Goal: Task Accomplishment & Management: Manage account settings

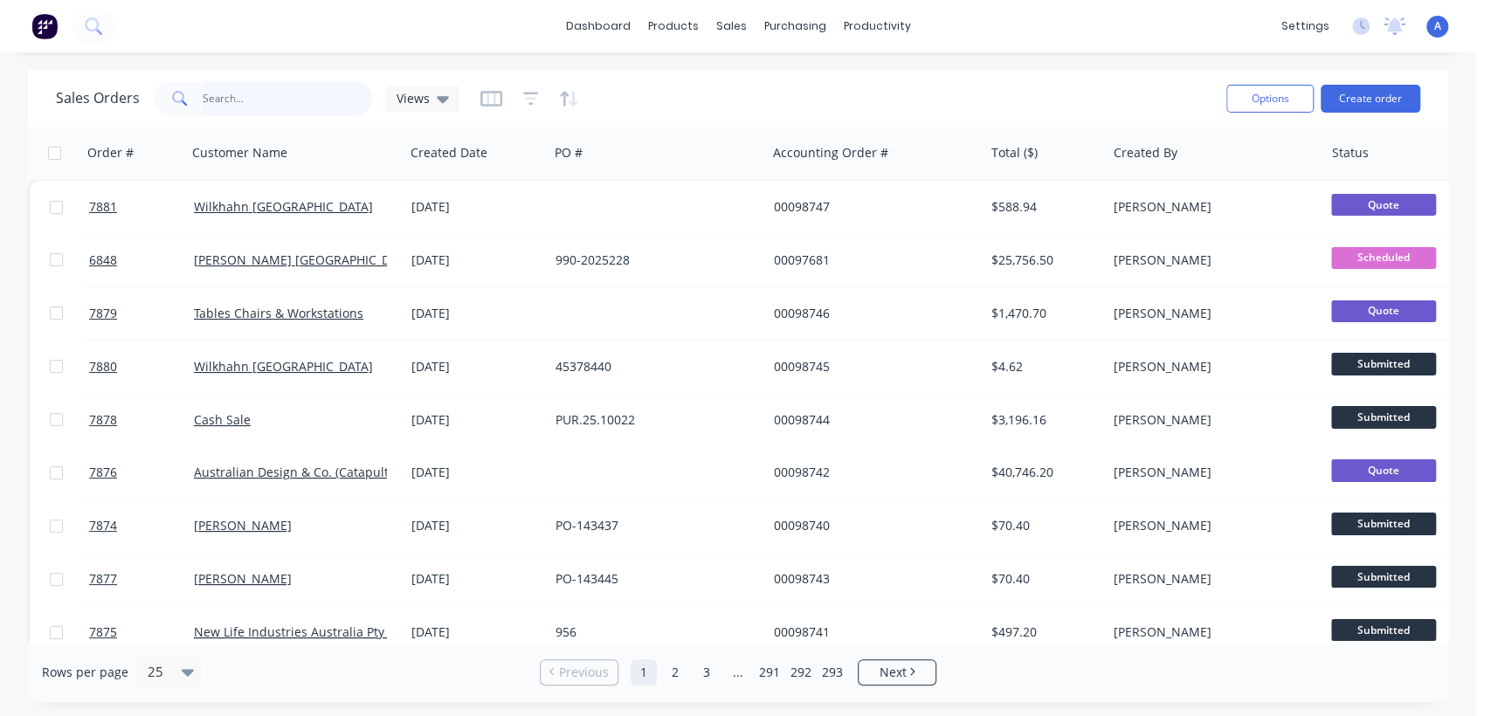
click at [274, 91] on input "text" at bounding box center [288, 98] width 170 height 35
type input "143149"
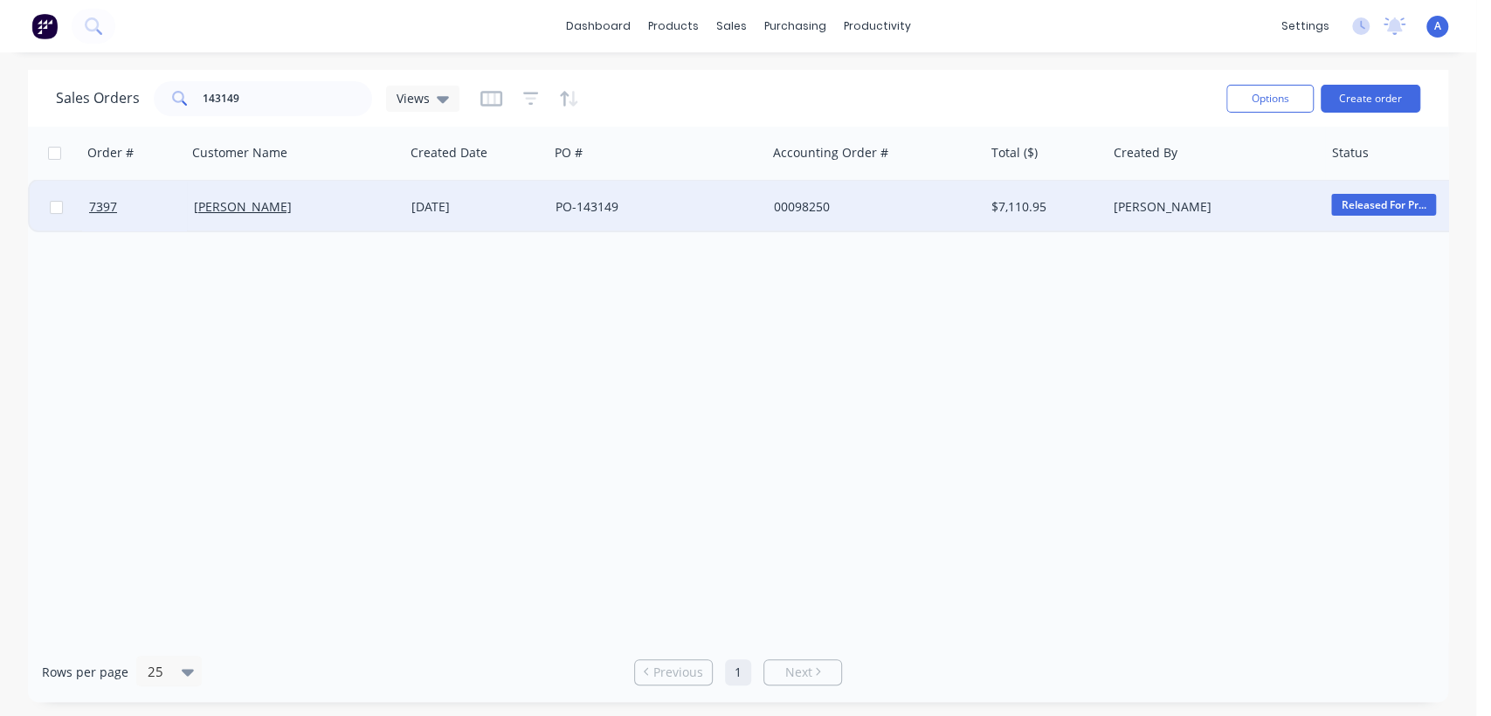
click at [639, 210] on div "PO-143149" at bounding box center [653, 206] width 194 height 17
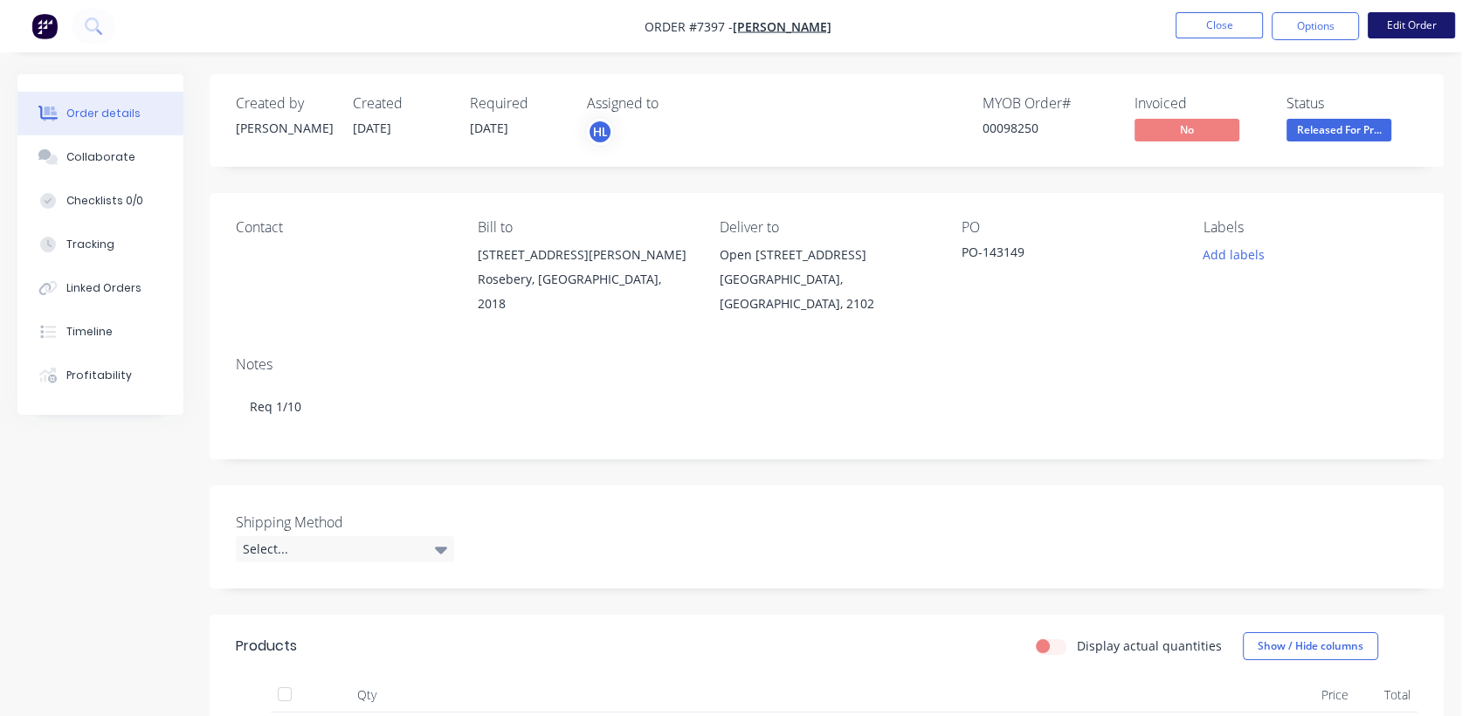
click at [1432, 22] on button "Edit Order" at bounding box center [1411, 25] width 87 height 26
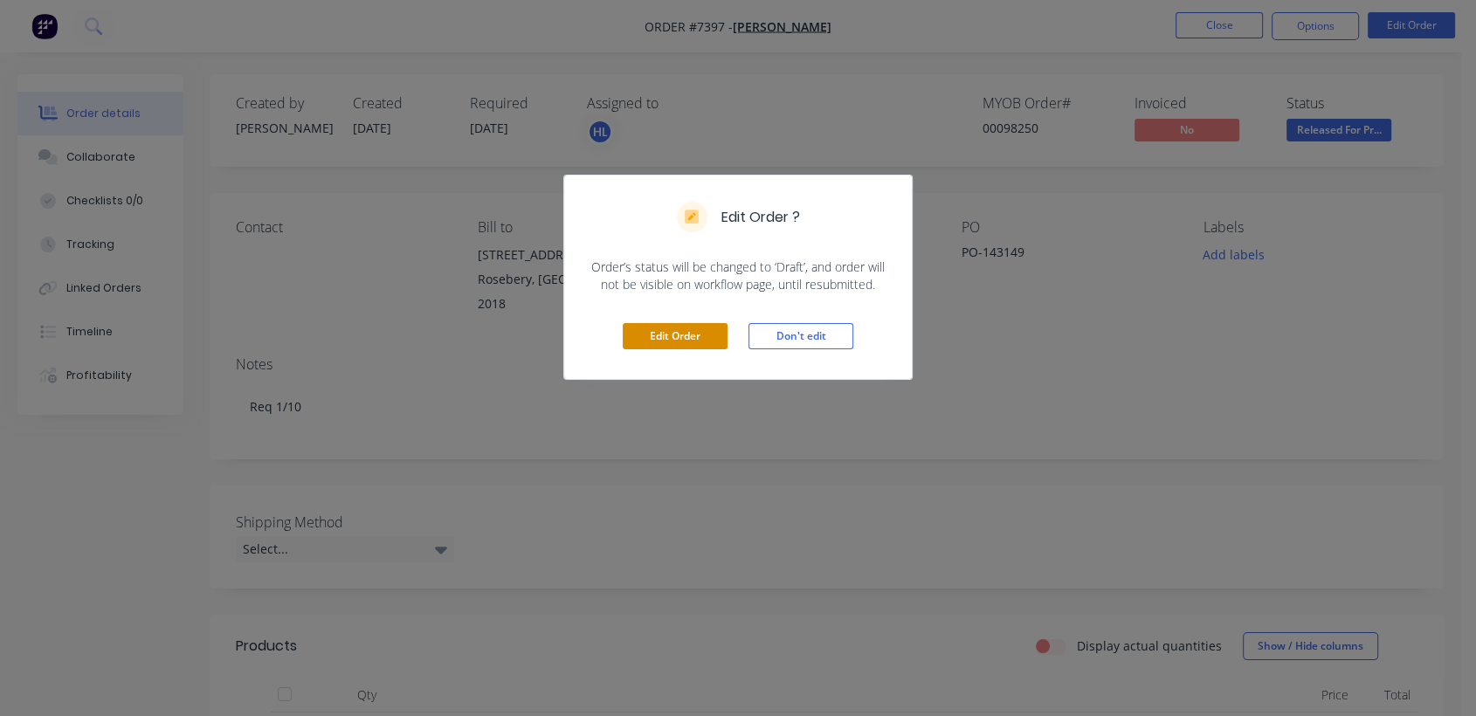
click at [674, 337] on button "Edit Order" at bounding box center [675, 336] width 105 height 26
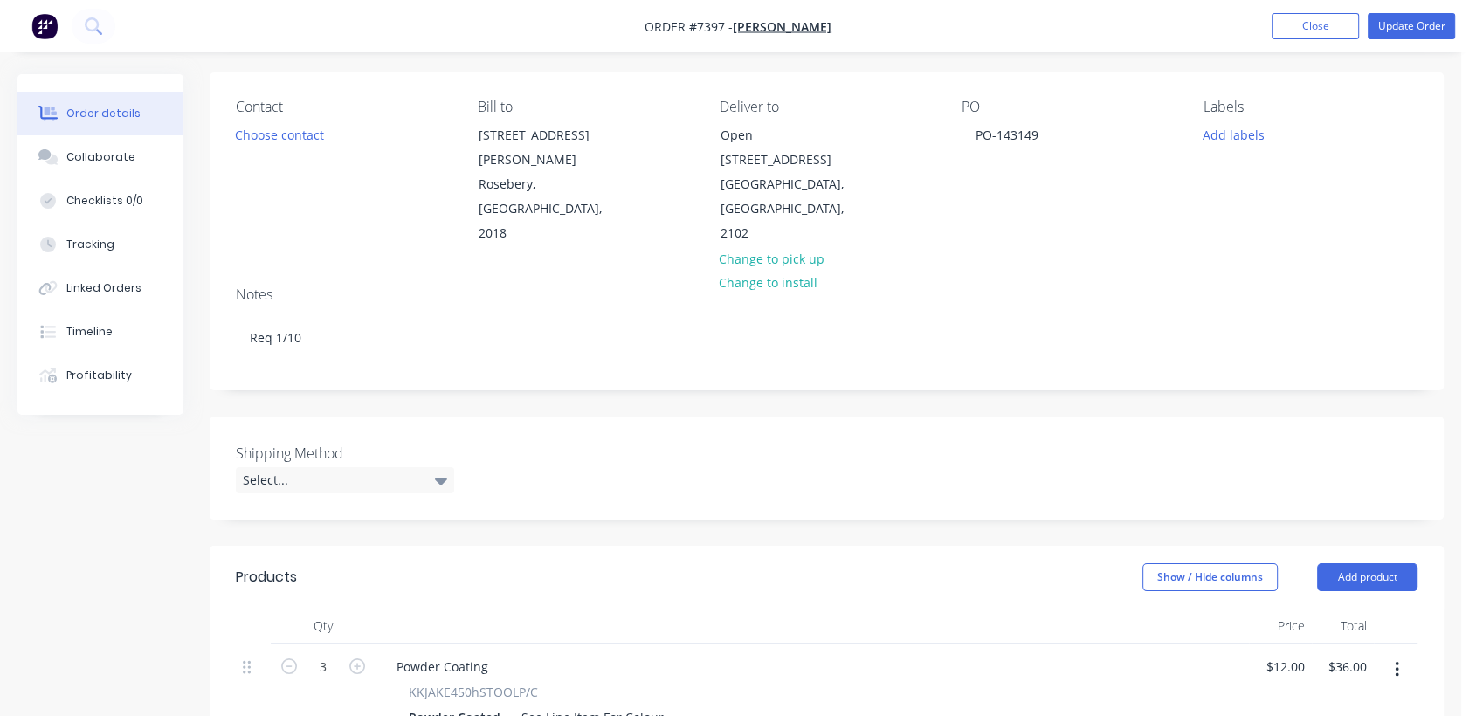
scroll to position [194, 0]
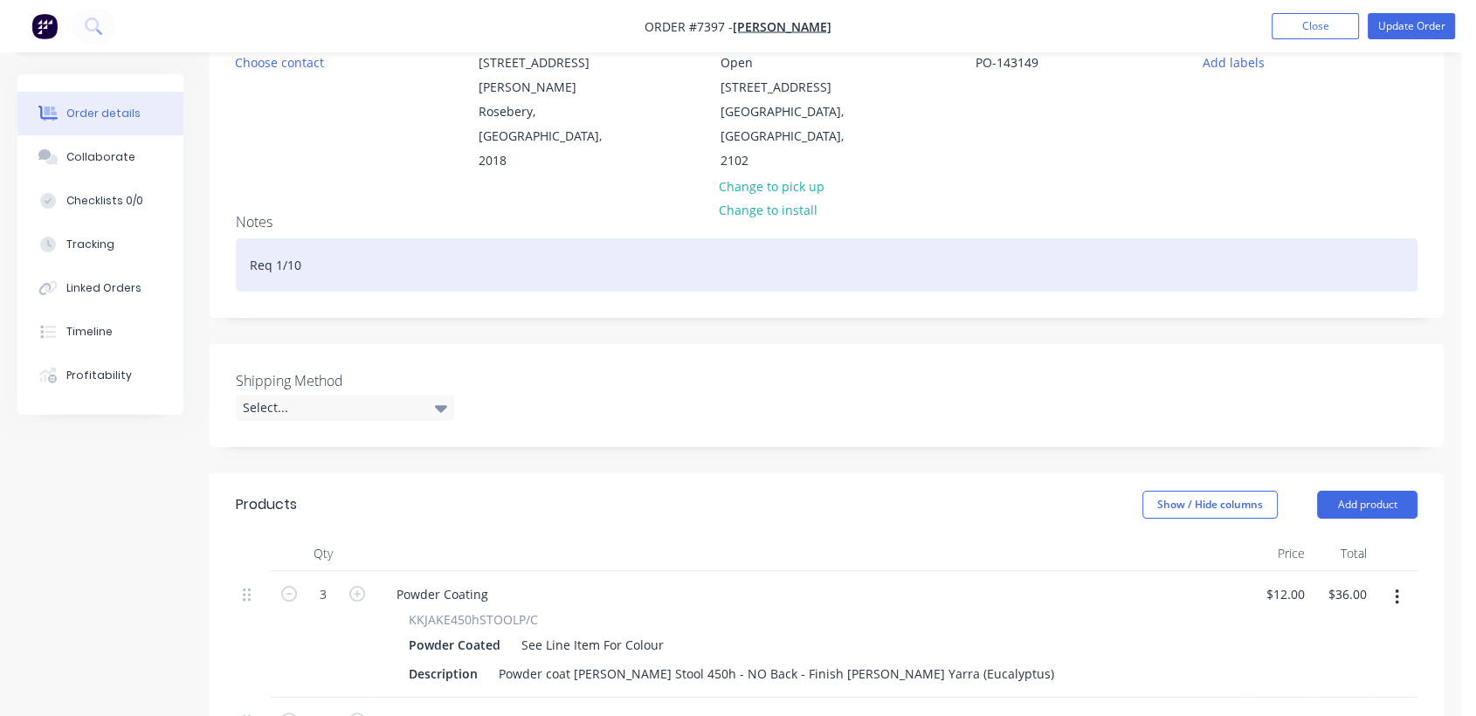
click at [355, 238] on div "Req 1/10" at bounding box center [827, 264] width 1182 height 53
click at [372, 238] on div "Req 1/10 - Please don not deliver prior to 1/10" at bounding box center [827, 264] width 1182 height 53
click at [545, 238] on div "Req 1/10 - Please do not deliver prior to 1/10" at bounding box center [827, 264] width 1182 height 53
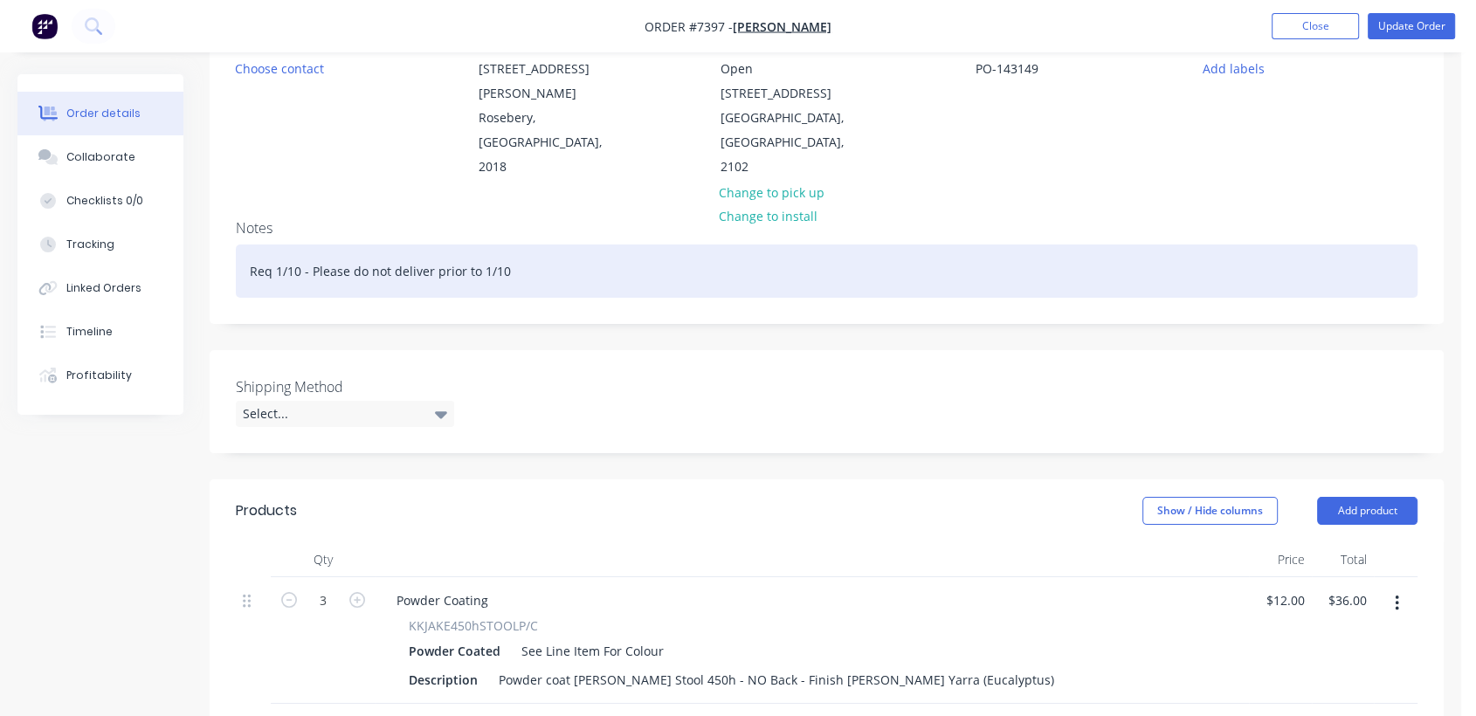
scroll to position [0, 0]
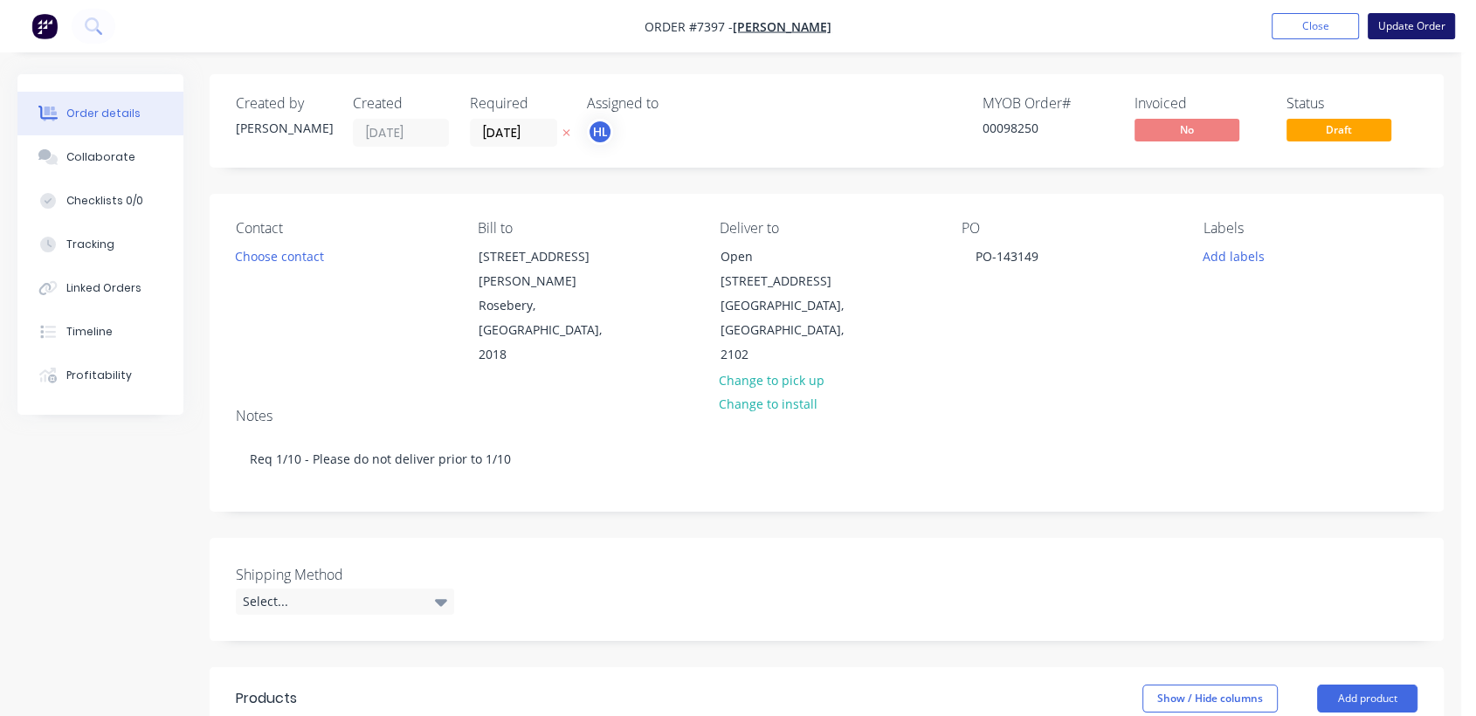
click at [1426, 17] on button "Update Order" at bounding box center [1411, 26] width 87 height 26
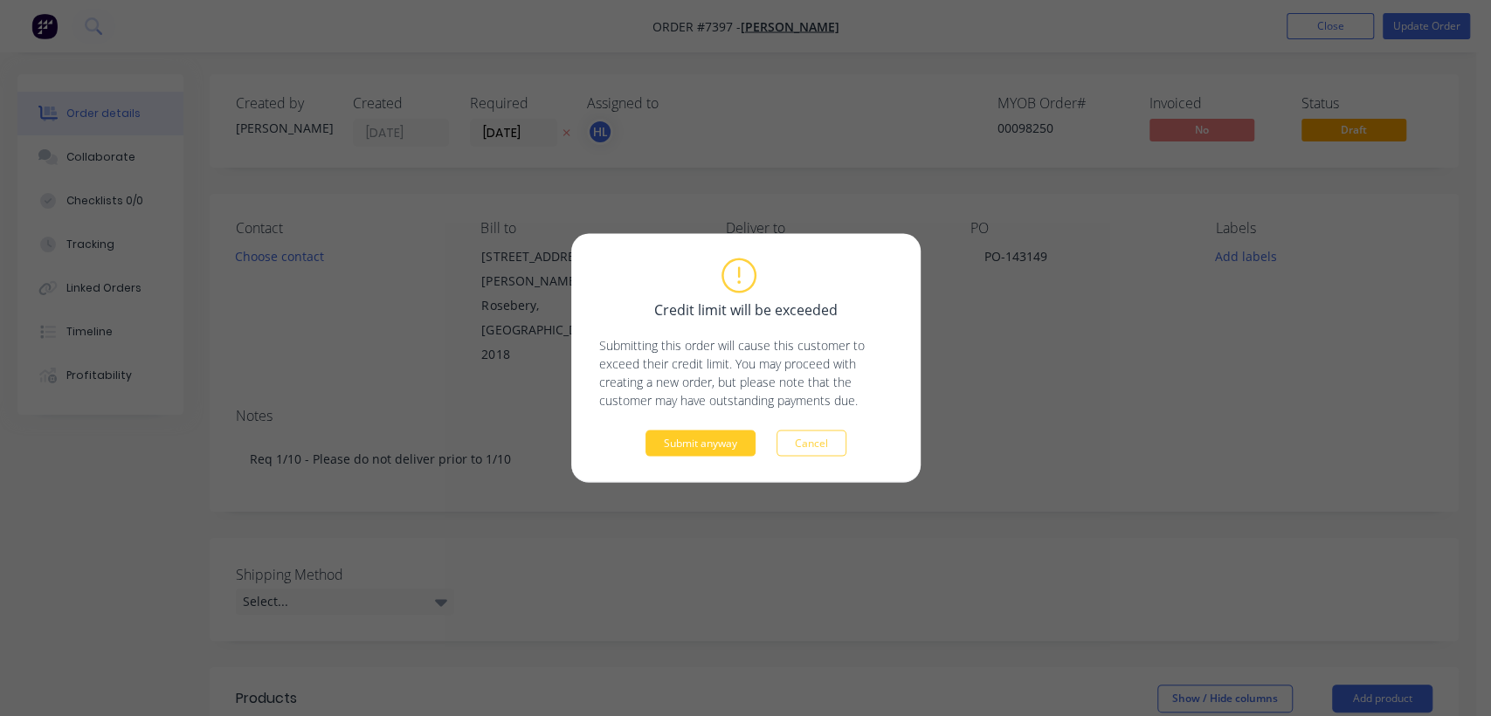
click at [718, 441] on button "Submit anyway" at bounding box center [701, 444] width 110 height 26
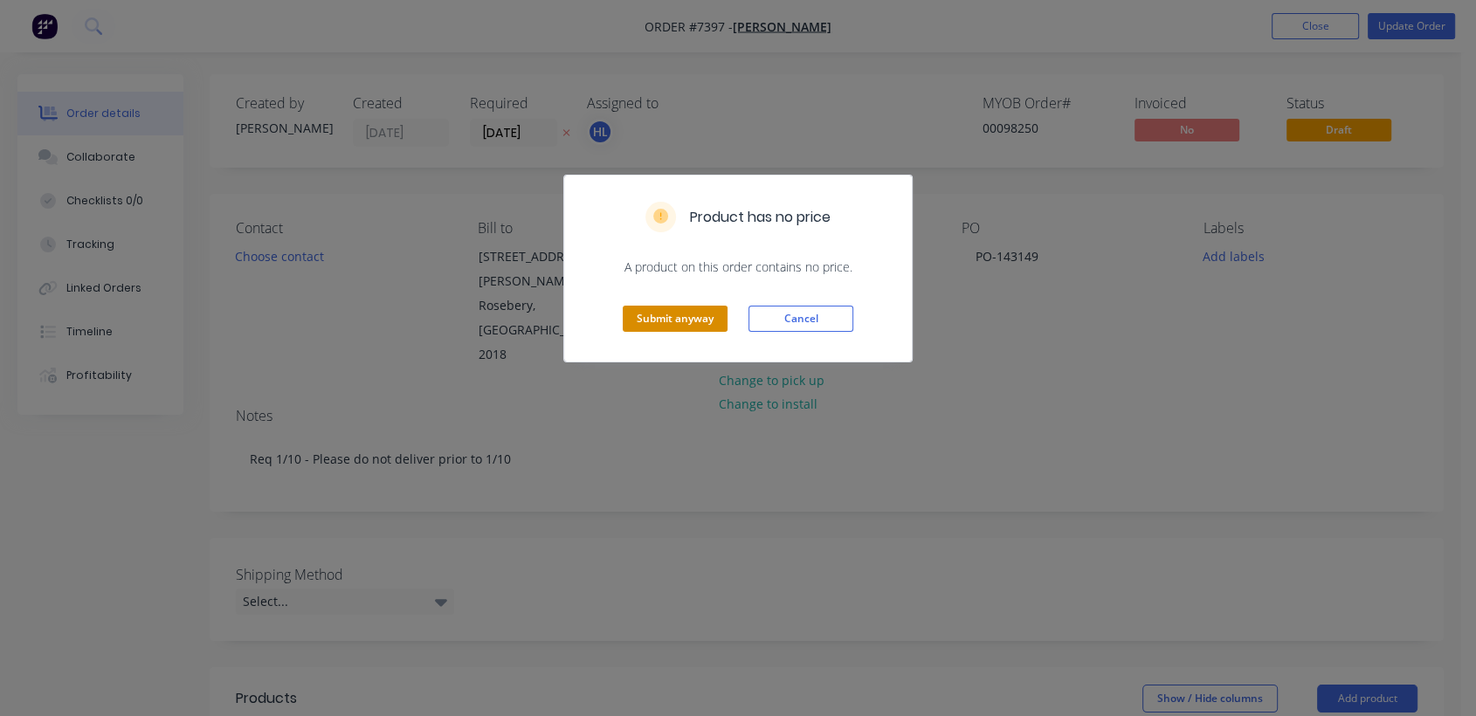
click at [694, 320] on button "Submit anyway" at bounding box center [675, 319] width 105 height 26
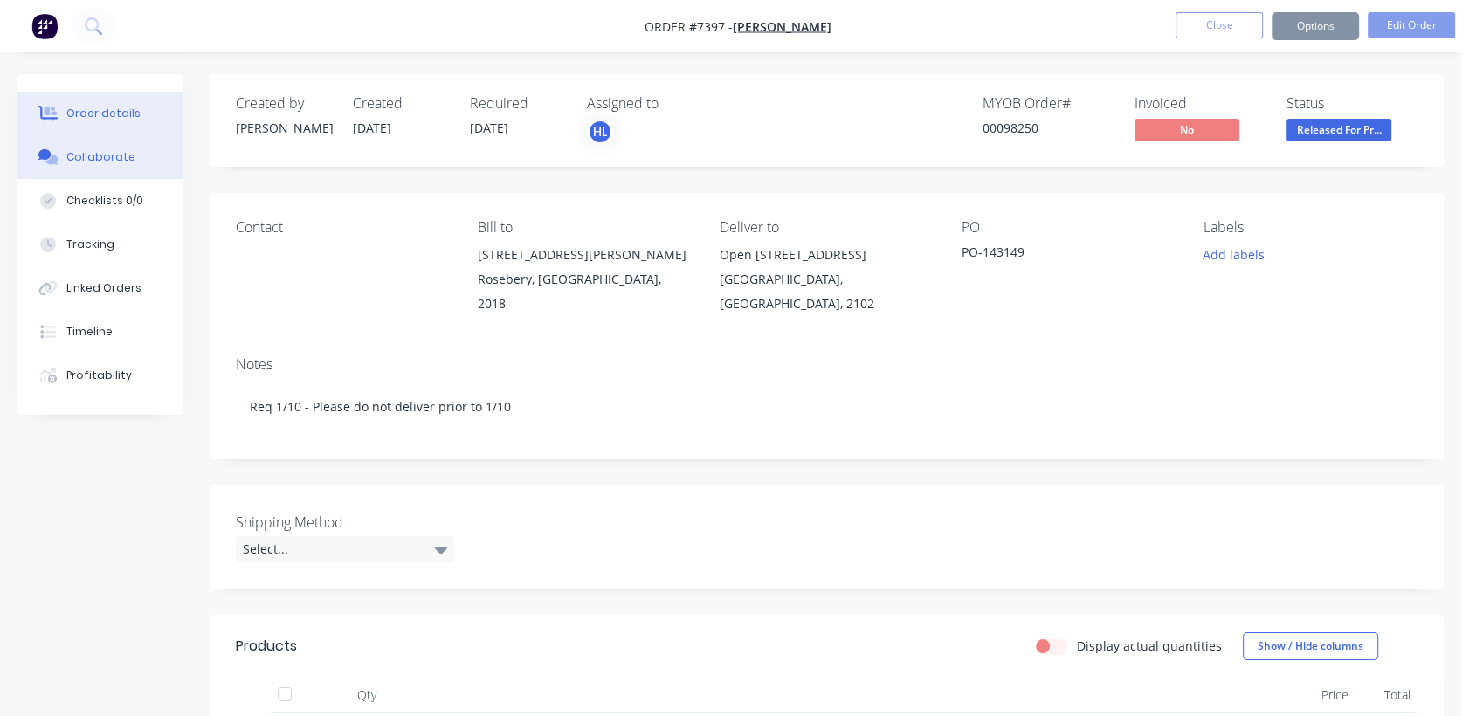
drag, startPoint x: 103, startPoint y: 148, endPoint x: 114, endPoint y: 154, distance: 12.9
click at [104, 148] on button "Collaborate" at bounding box center [100, 157] width 166 height 44
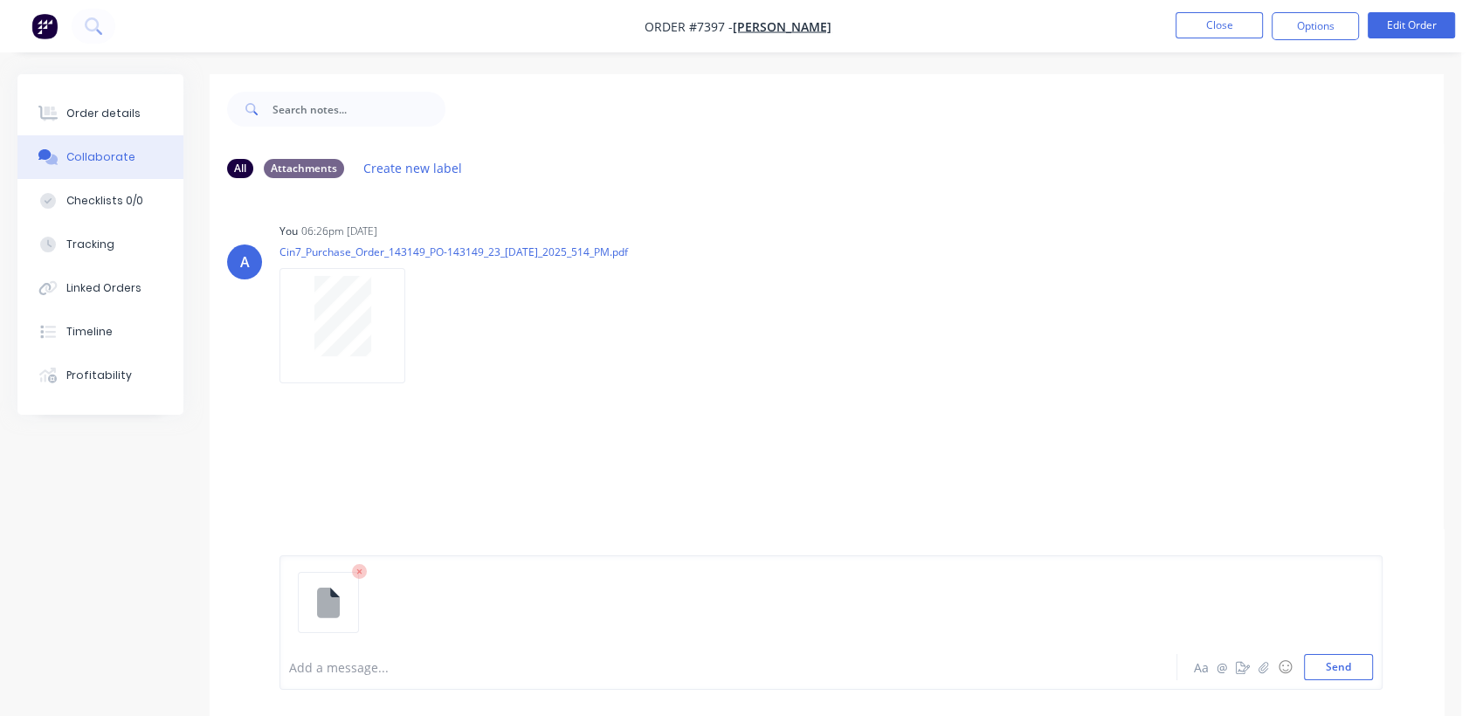
click at [358, 659] on div at bounding box center [696, 668] width 812 height 18
click at [1343, 665] on button "Send" at bounding box center [1338, 667] width 69 height 26
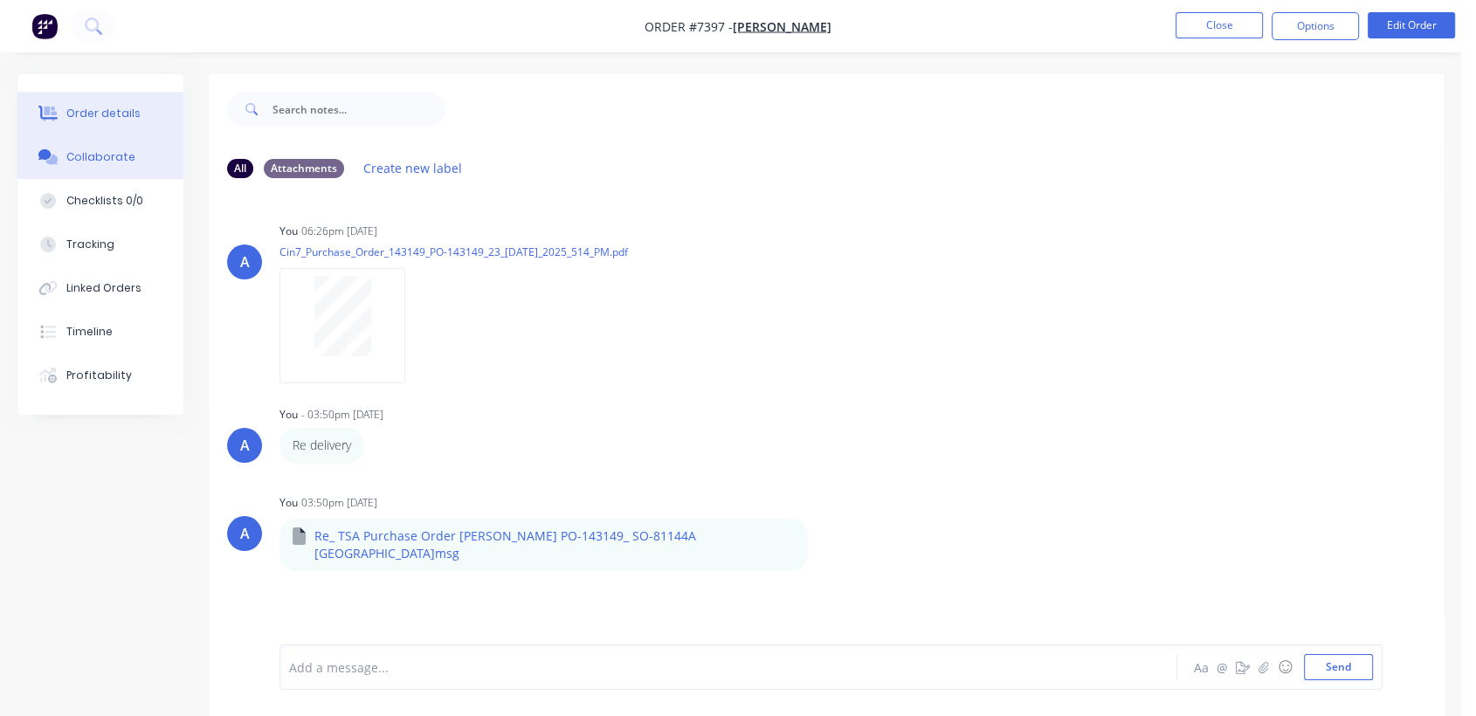
click at [113, 94] on button "Order details" at bounding box center [100, 114] width 166 height 44
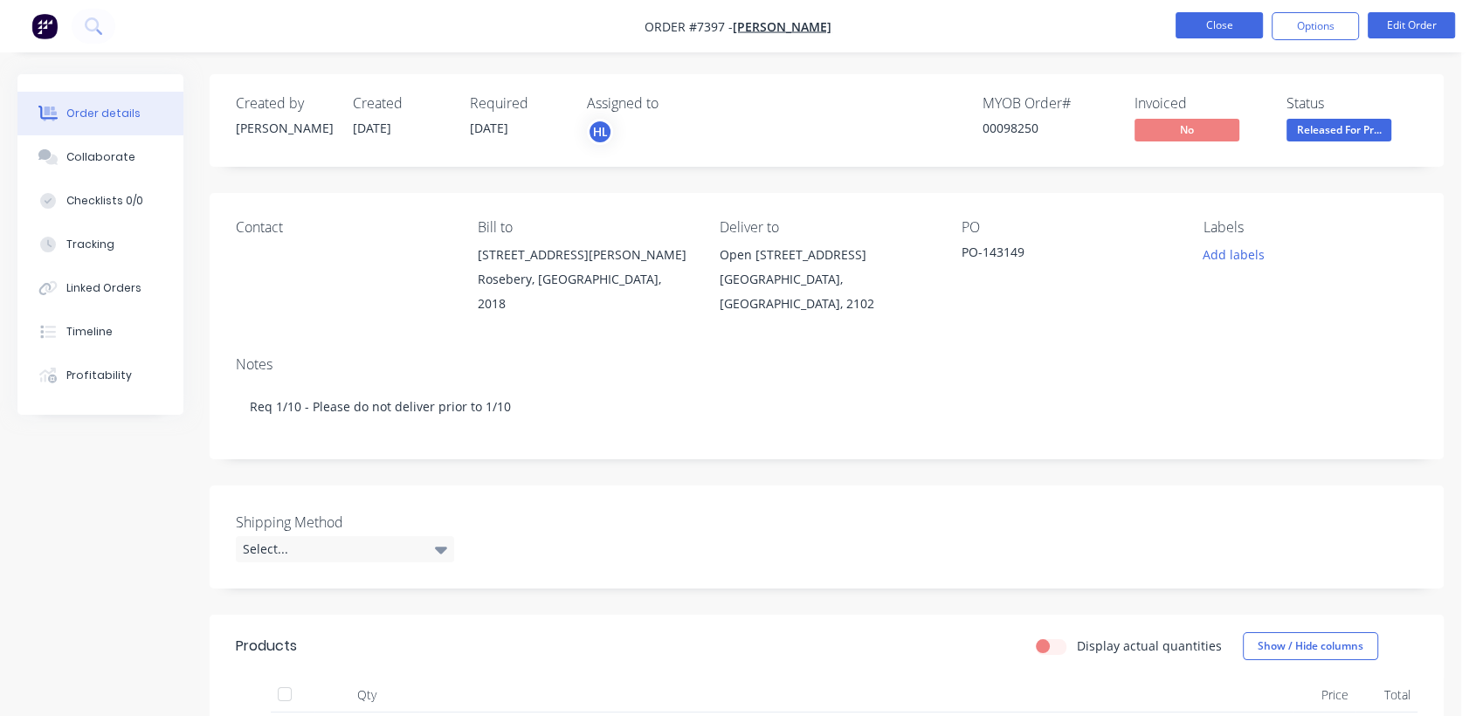
click at [1239, 22] on button "Close" at bounding box center [1219, 25] width 87 height 26
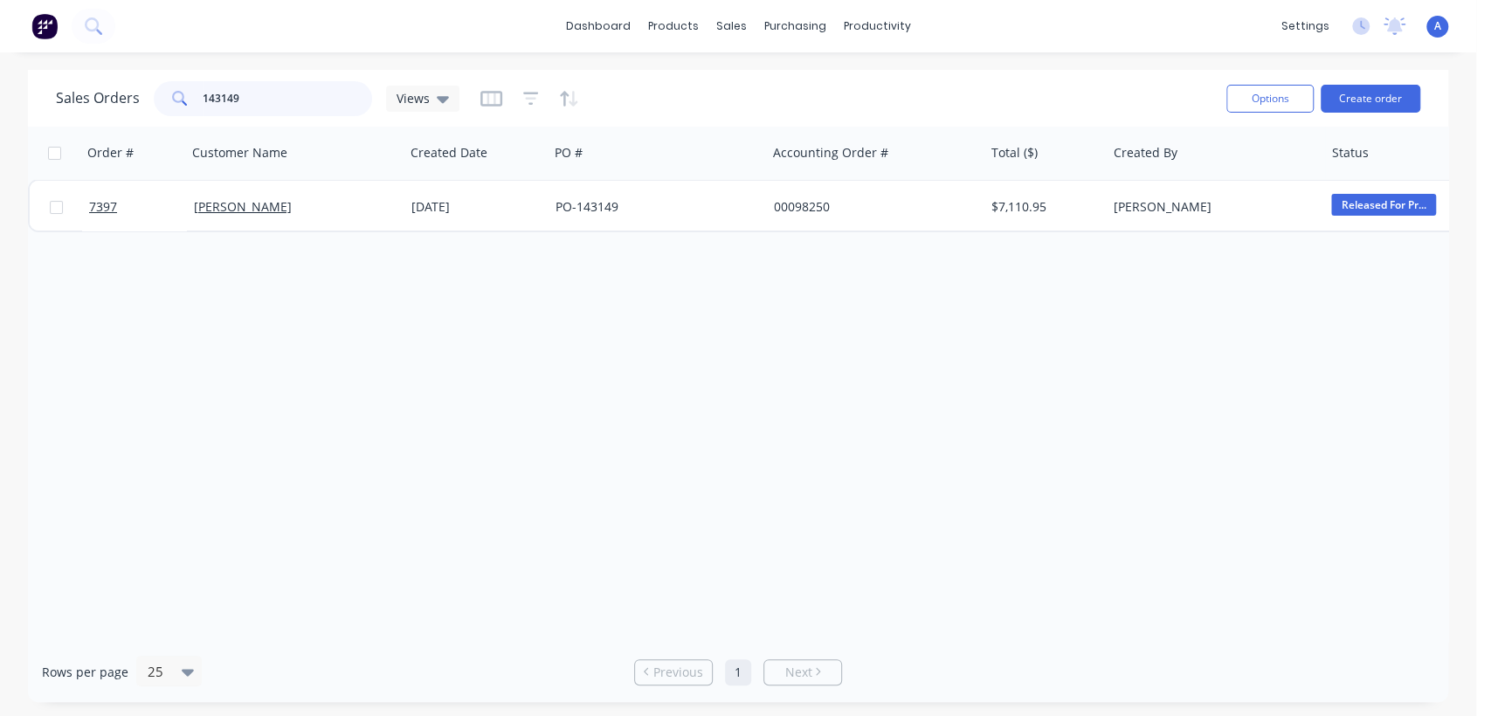
drag, startPoint x: 242, startPoint y: 102, endPoint x: 156, endPoint y: 100, distance: 85.6
click at [158, 100] on div "143149" at bounding box center [263, 98] width 218 height 35
type input "7878"
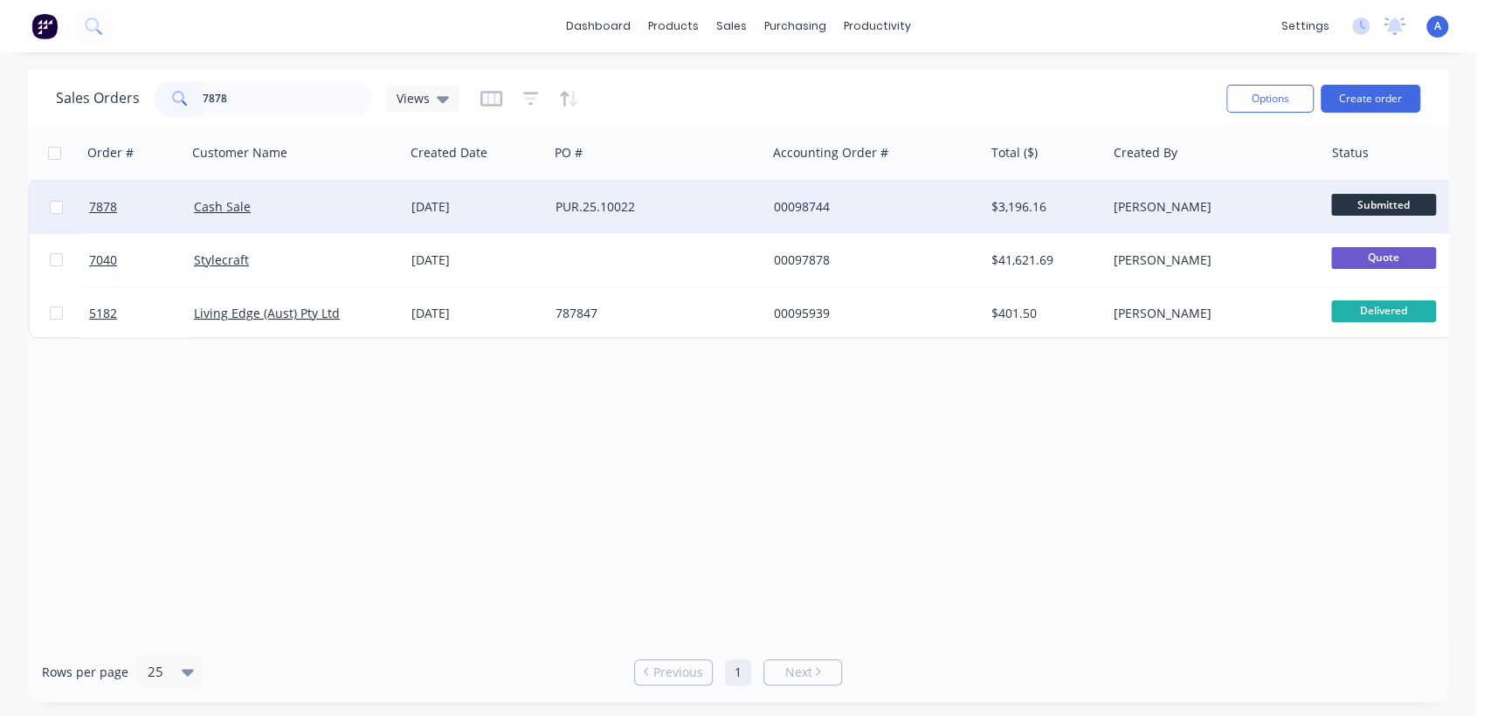
click at [626, 201] on div "PUR.25.10022" at bounding box center [653, 206] width 194 height 17
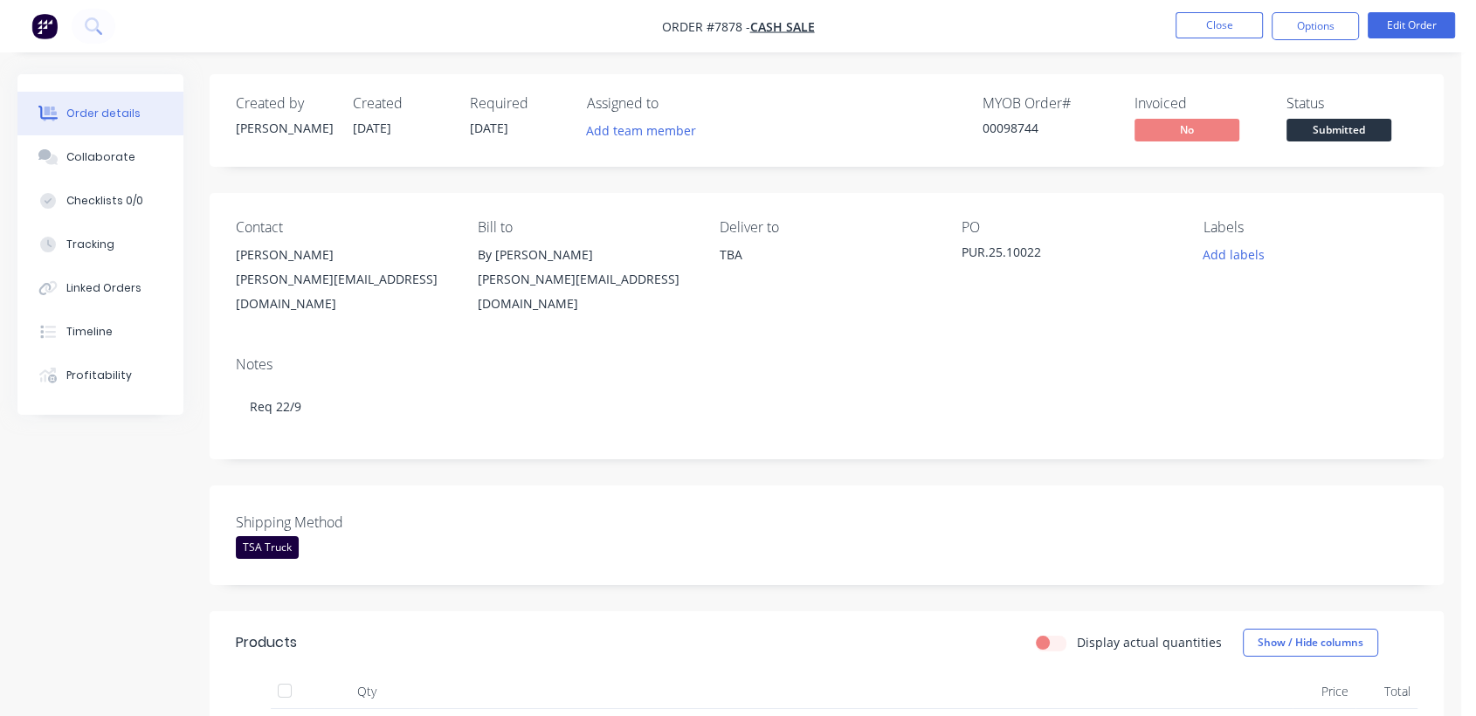
click at [1426, 10] on nav "Order #7878 - Cash Sale Close Options Edit Order" at bounding box center [738, 26] width 1476 height 52
click at [1421, 19] on button "Edit Order" at bounding box center [1411, 25] width 87 height 26
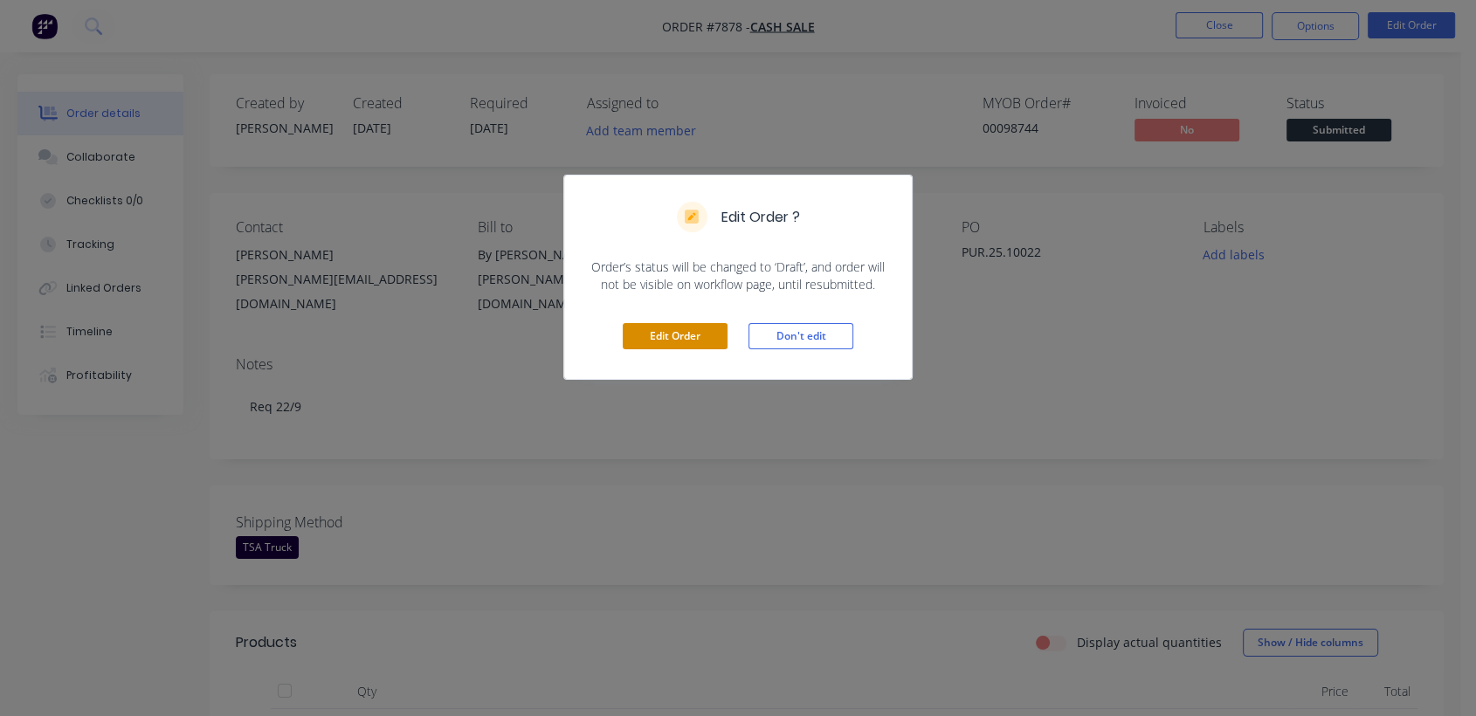
click at [657, 337] on button "Edit Order" at bounding box center [675, 336] width 105 height 26
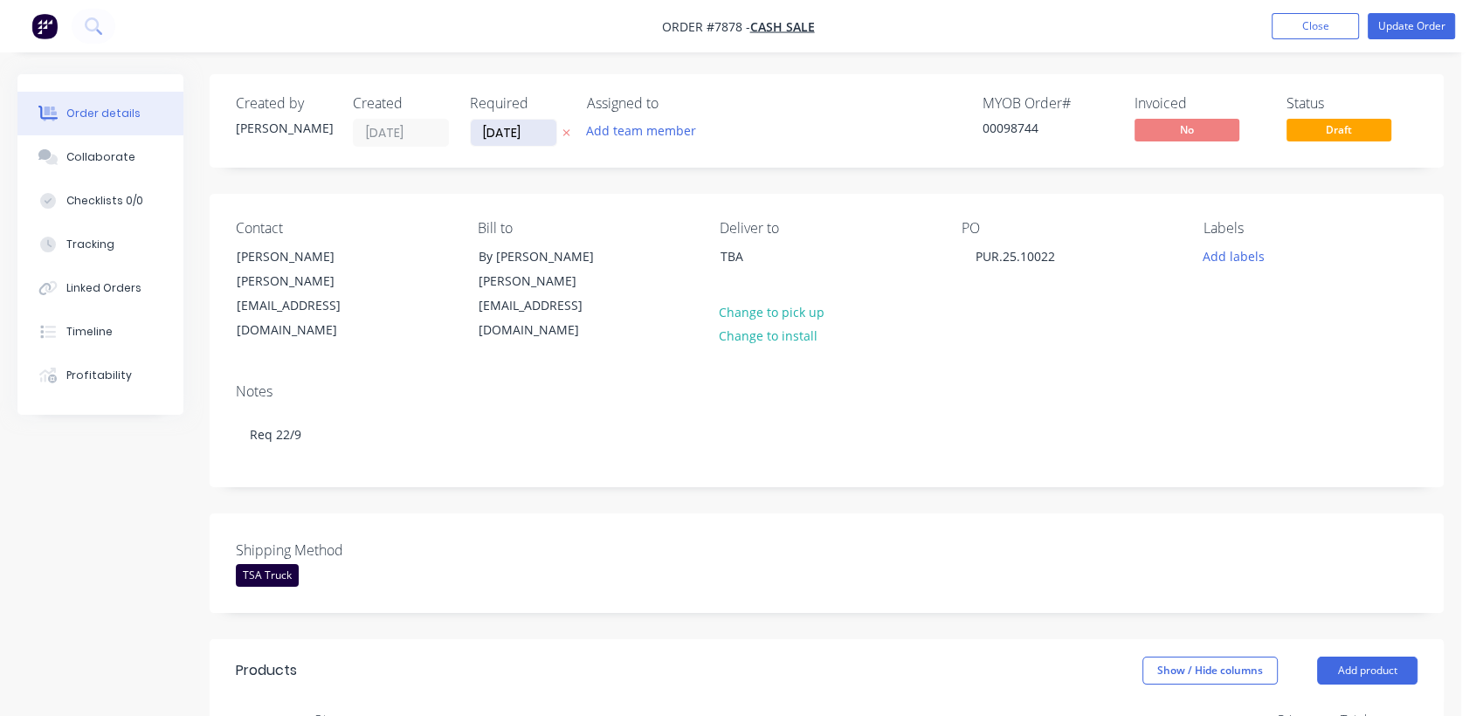
click at [544, 135] on input "[DATE]" at bounding box center [514, 133] width 86 height 26
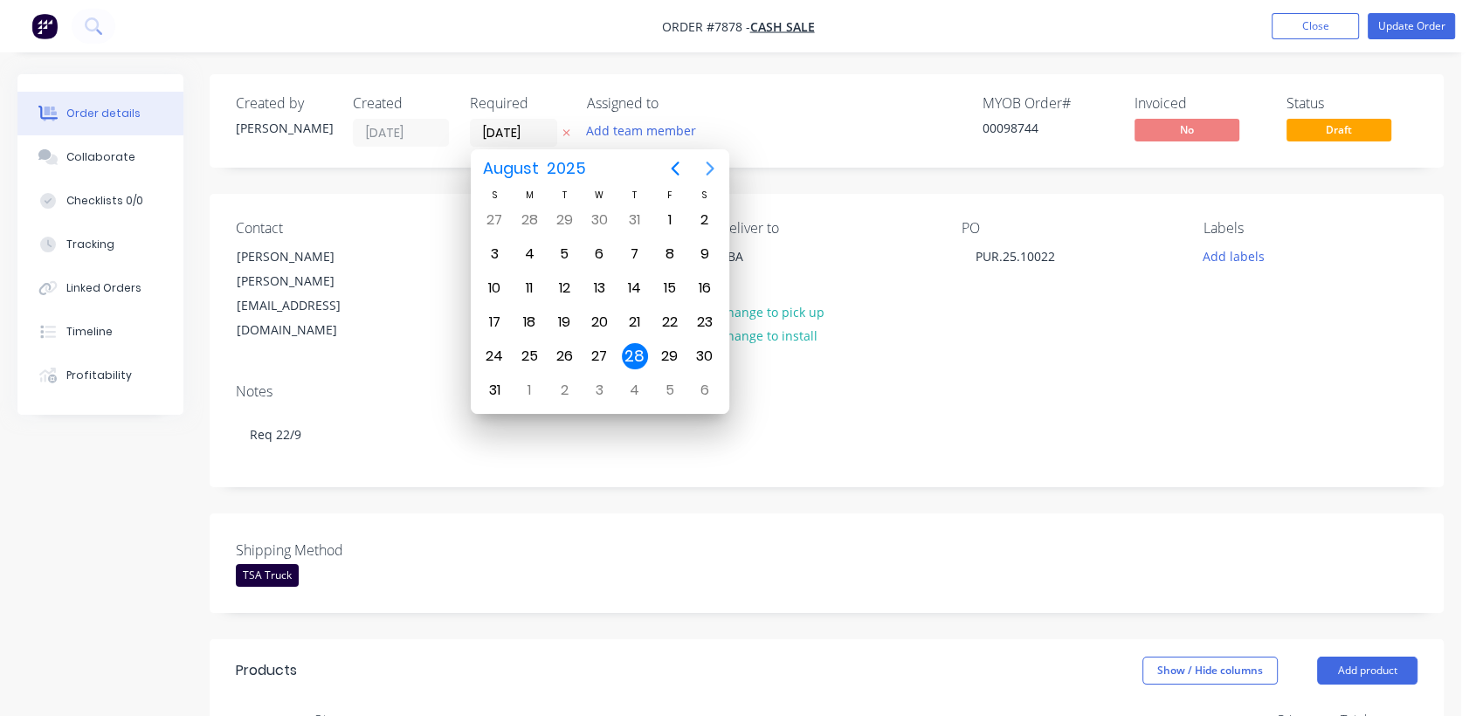
click at [706, 169] on icon "Next page" at bounding box center [710, 168] width 21 height 21
click at [706, 168] on icon "Next page" at bounding box center [710, 168] width 21 height 21
click at [602, 343] on div "31" at bounding box center [599, 356] width 26 height 26
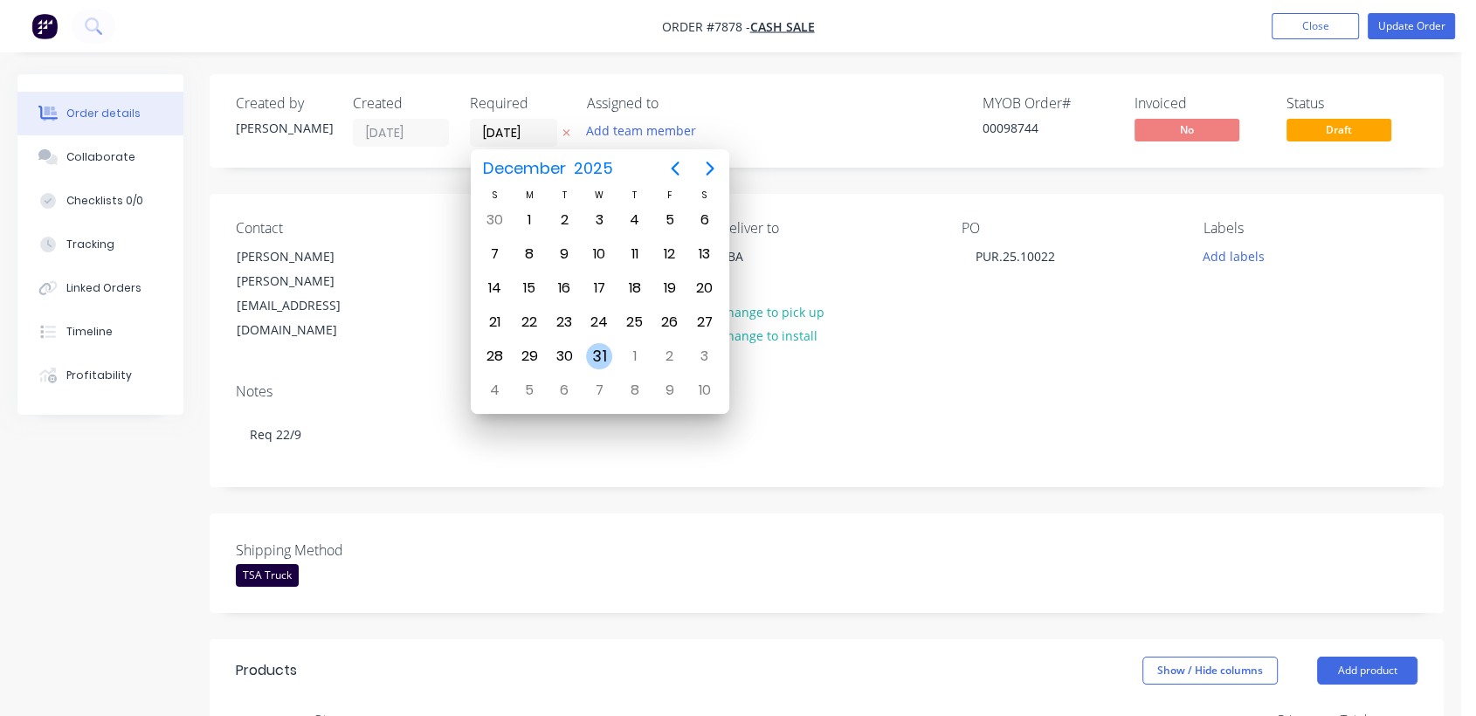
type input "[DATE]"
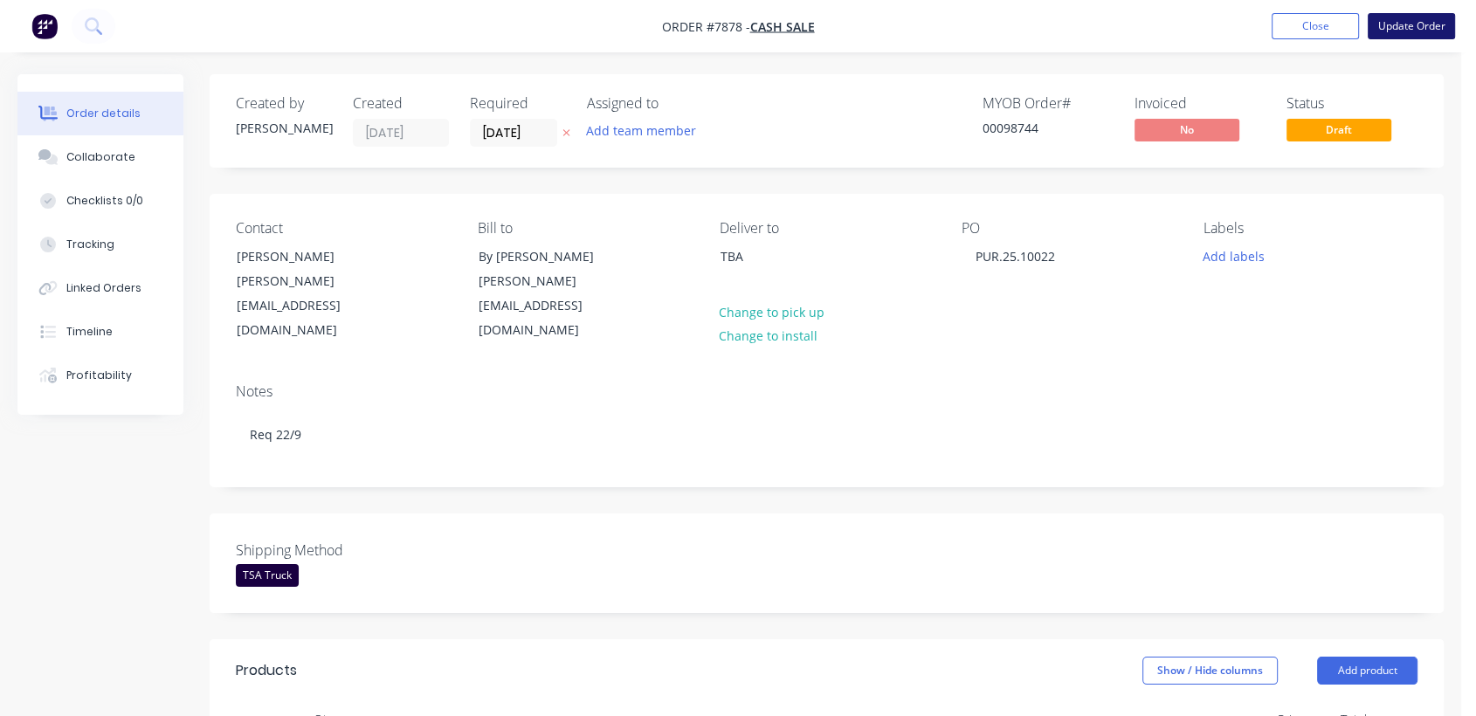
click at [1392, 30] on button "Update Order" at bounding box center [1411, 26] width 87 height 26
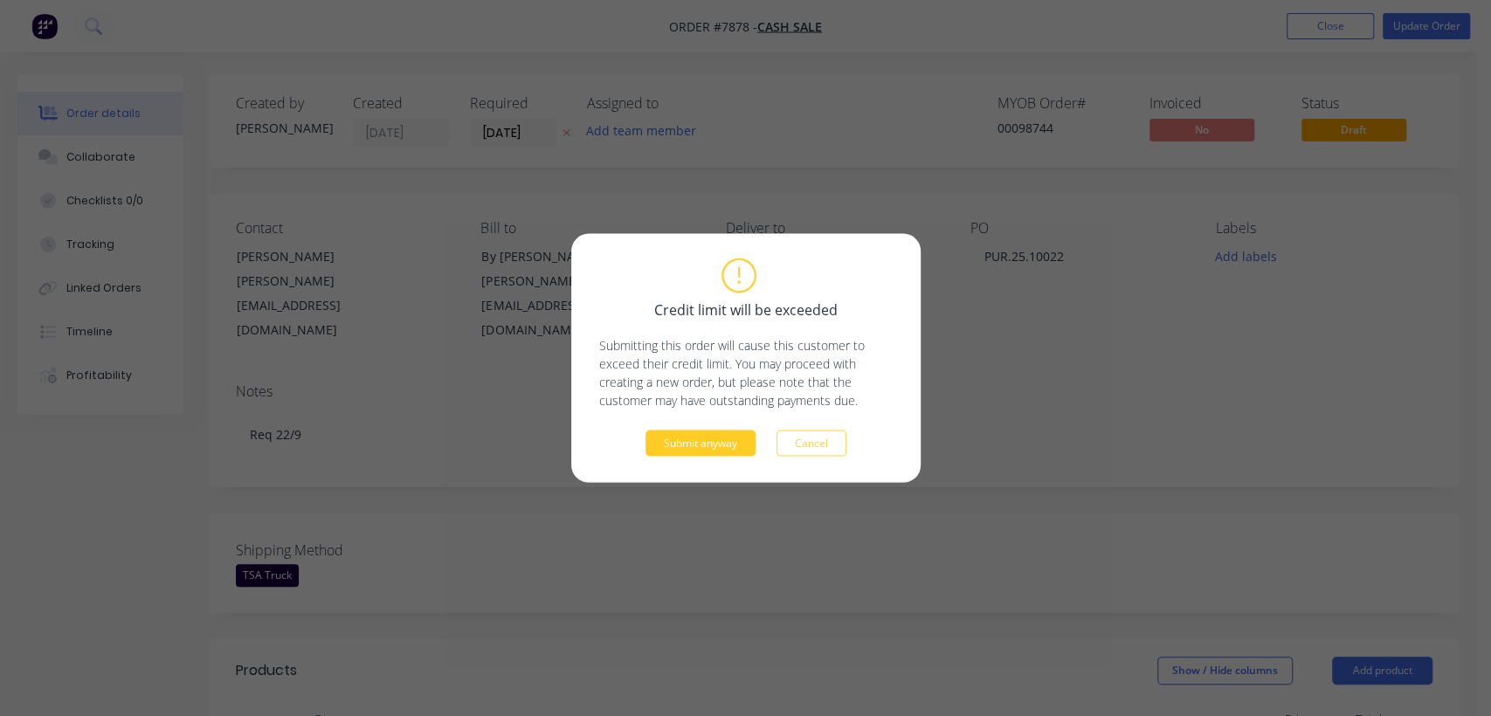
click at [699, 438] on button "Submit anyway" at bounding box center [701, 444] width 110 height 26
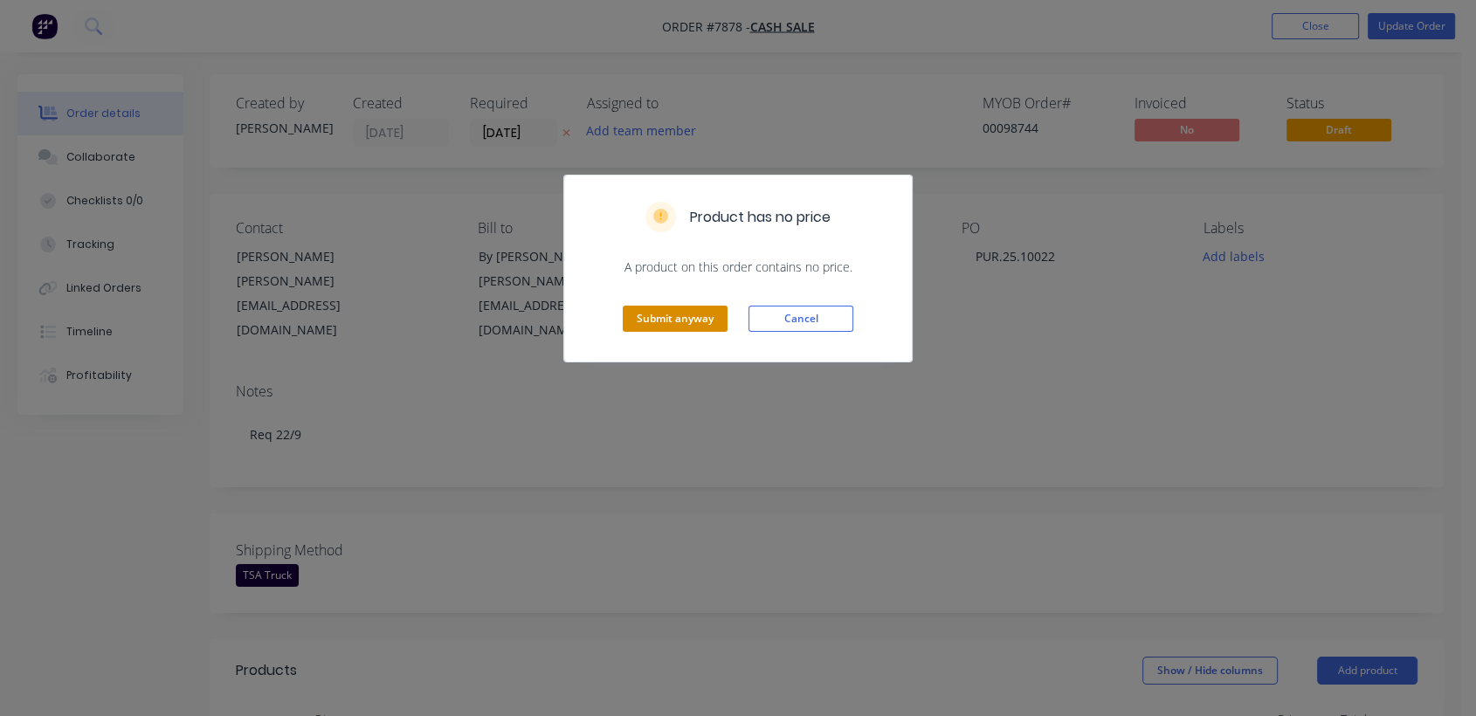
click at [689, 314] on button "Submit anyway" at bounding box center [675, 319] width 105 height 26
